Goal: Find specific page/section: Find specific page/section

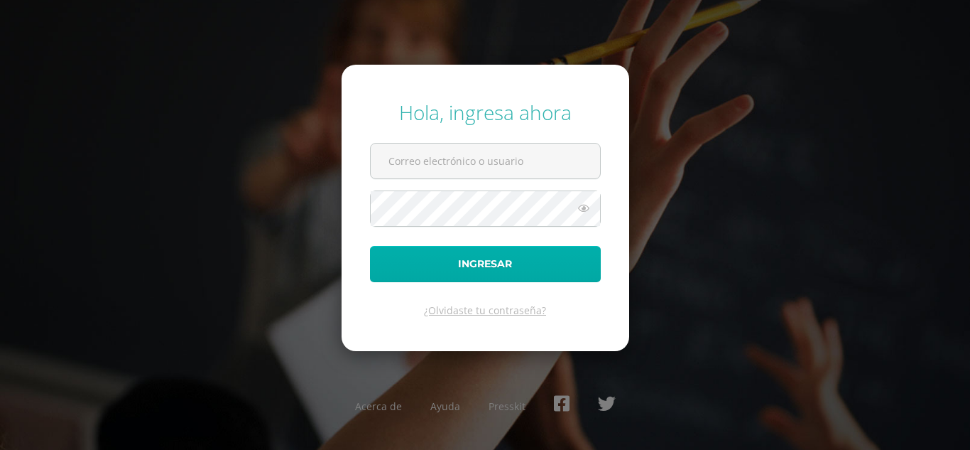
type input "[EMAIL_ADDRESS][DOMAIN_NAME]"
click at [523, 251] on button "Ingresar" at bounding box center [485, 264] width 231 height 36
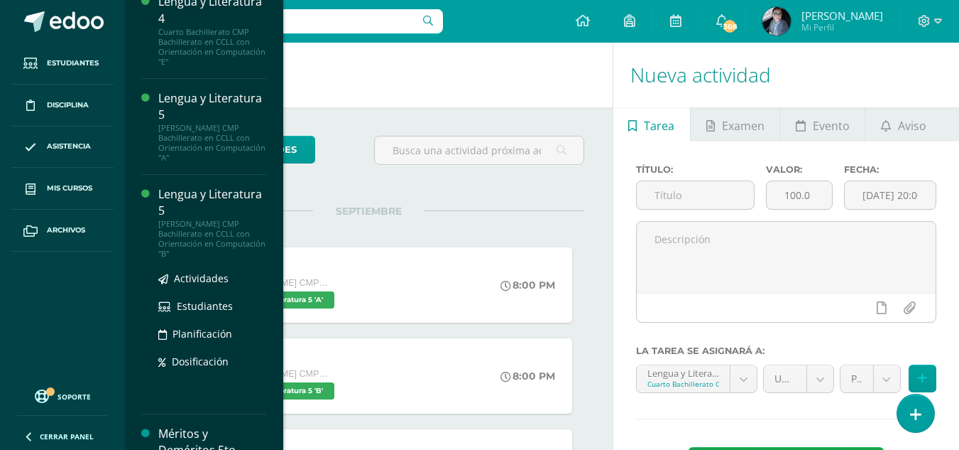
scroll to position [213, 0]
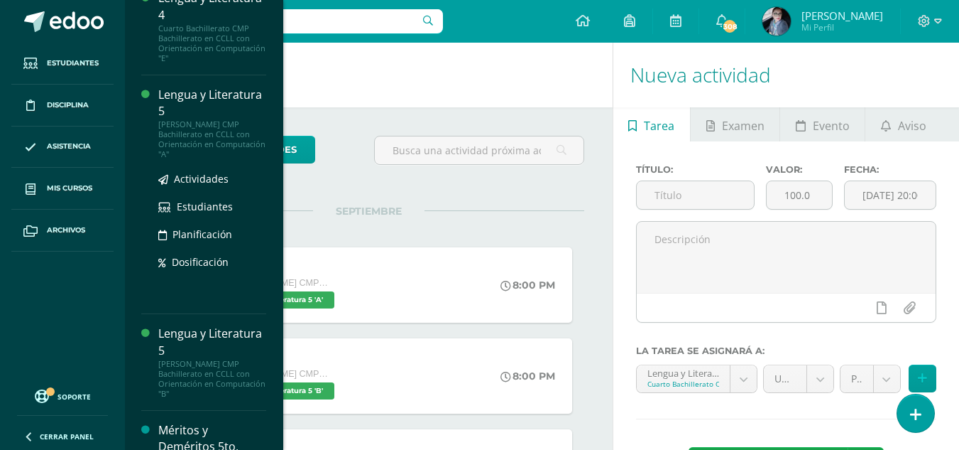
click at [196, 105] on div "Lengua y Literatura 5" at bounding box center [212, 103] width 108 height 33
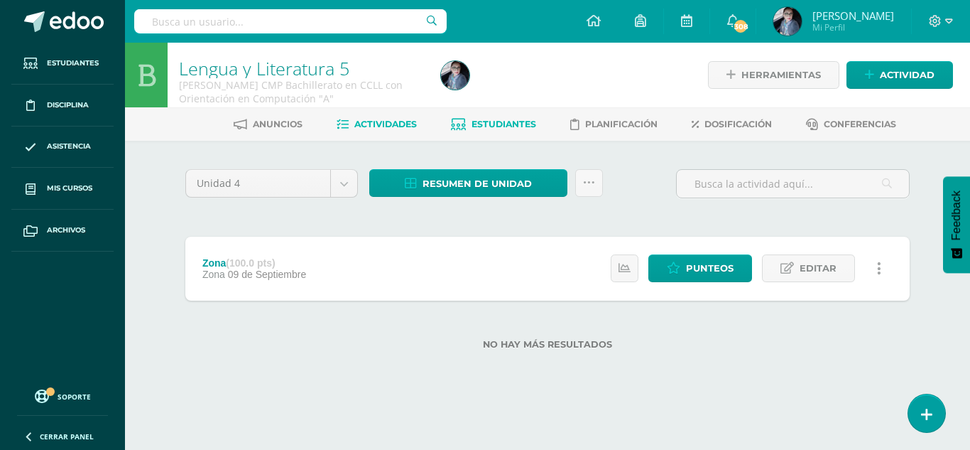
click at [520, 131] on link "Estudiantes" at bounding box center [493, 124] width 85 height 23
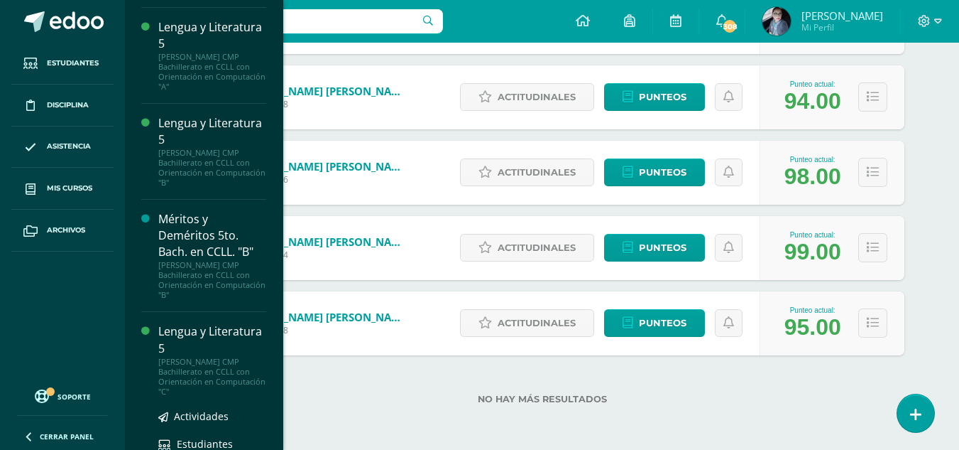
scroll to position [284, 0]
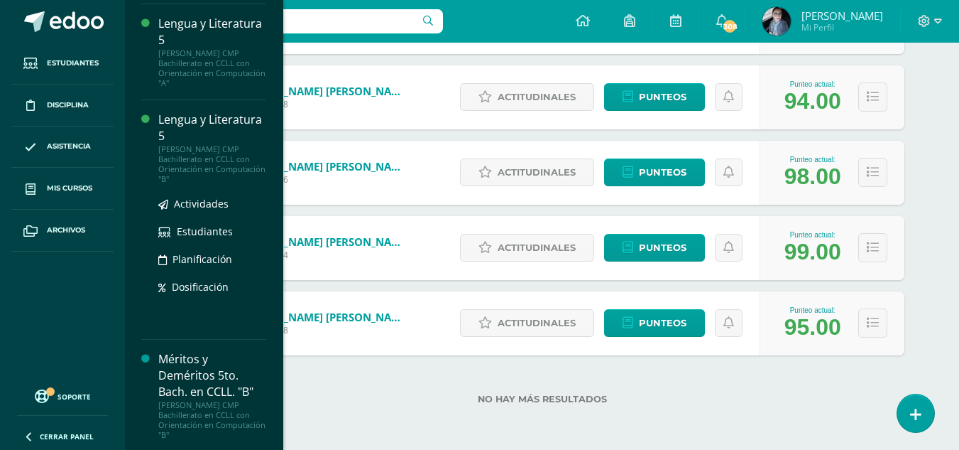
click at [197, 139] on div "Lengua y Literatura 5" at bounding box center [212, 128] width 108 height 33
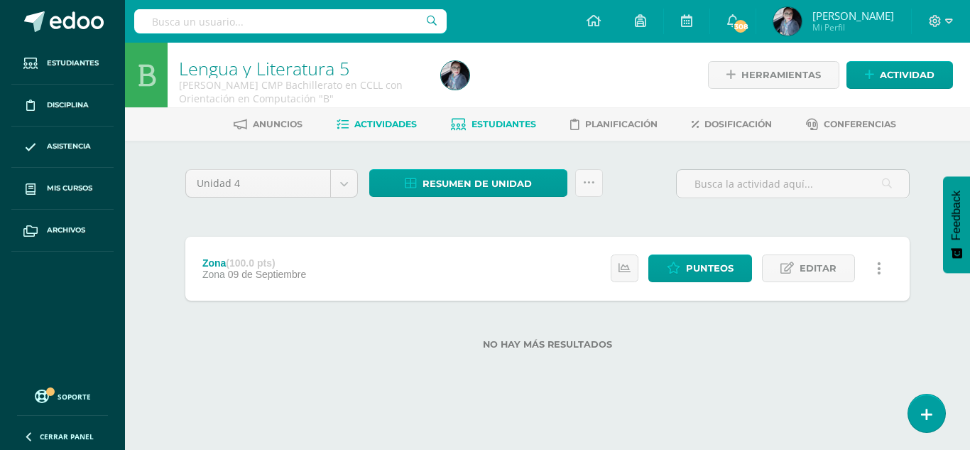
click at [507, 121] on span "Estudiantes" at bounding box center [504, 124] width 65 height 11
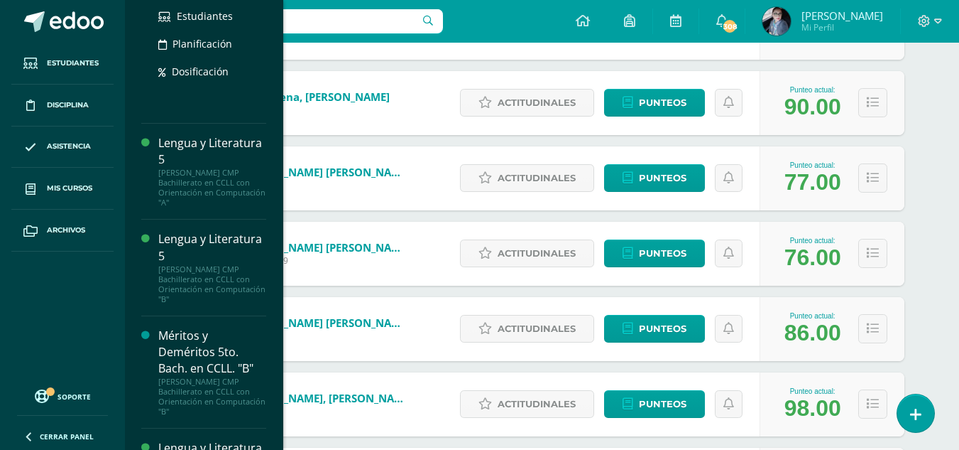
scroll to position [355, 0]
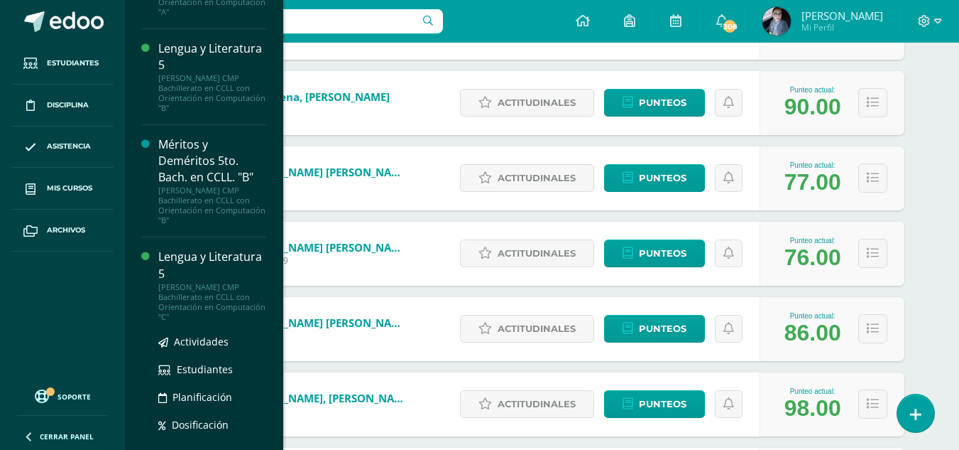
click at [204, 269] on div "Lengua y Literatura 5" at bounding box center [212, 265] width 108 height 33
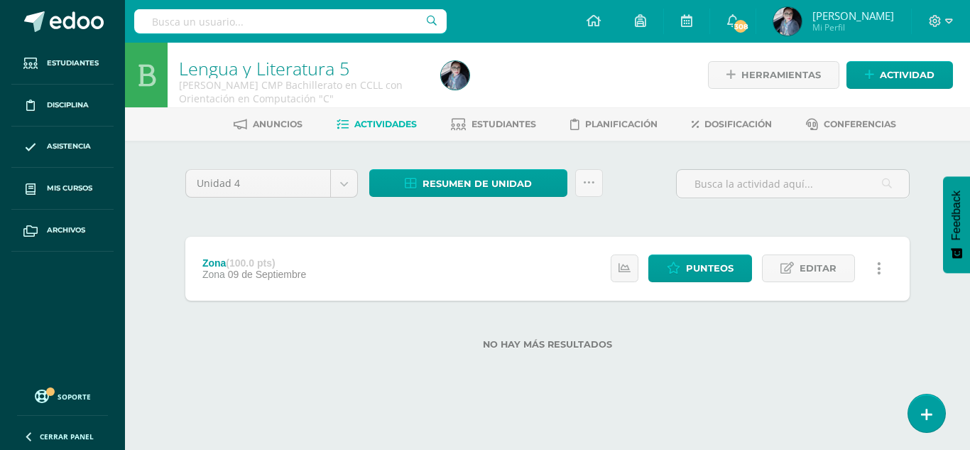
click at [470, 117] on link "Estudiantes" at bounding box center [493, 124] width 85 height 23
